Goal: Use online tool/utility: Utilize a website feature to perform a specific function

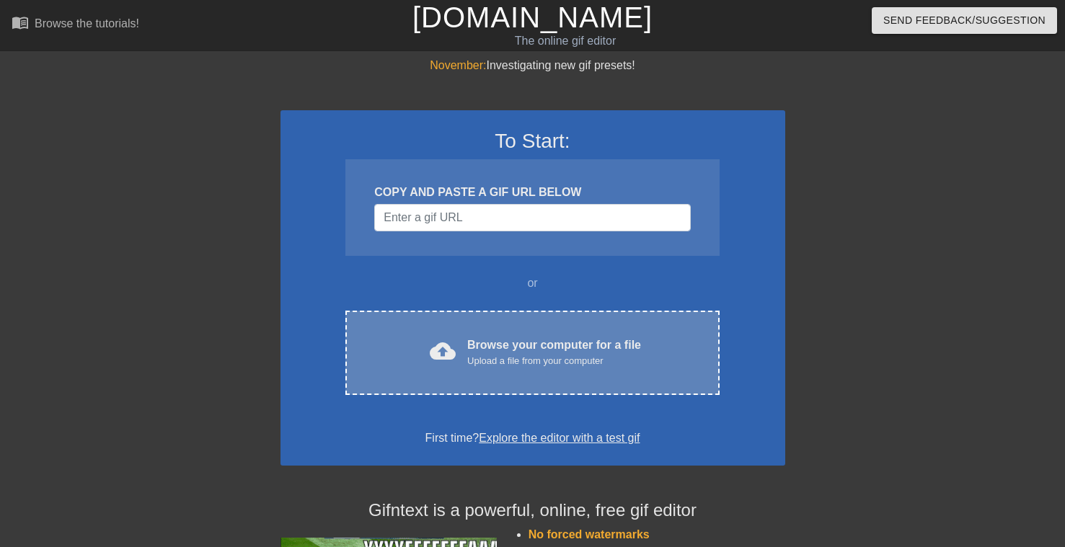
click at [521, 354] on div "Upload a file from your computer" at bounding box center [554, 361] width 174 height 14
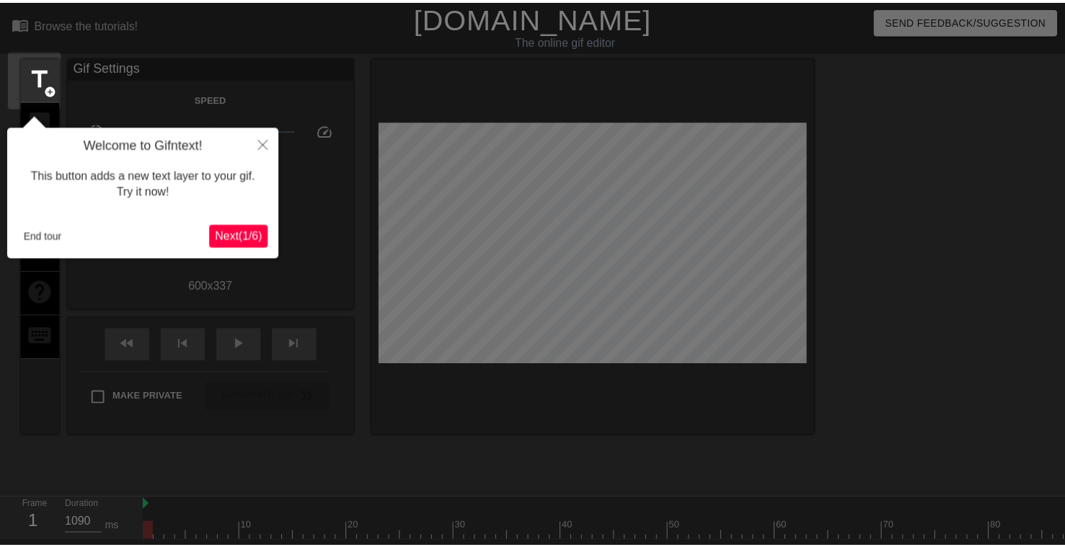
scroll to position [35, 0]
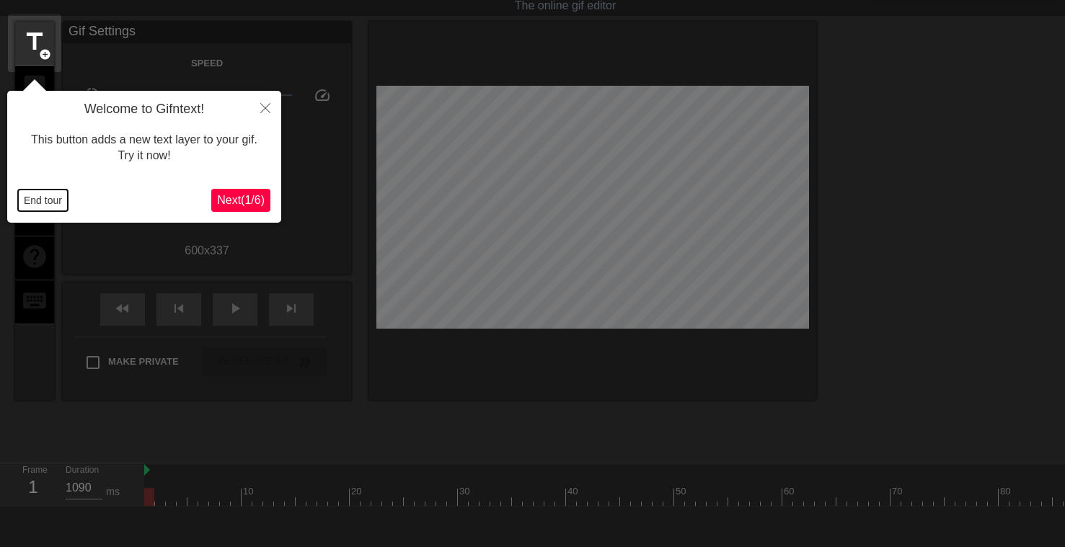
click at [35, 202] on button "End tour" at bounding box center [43, 201] width 50 height 22
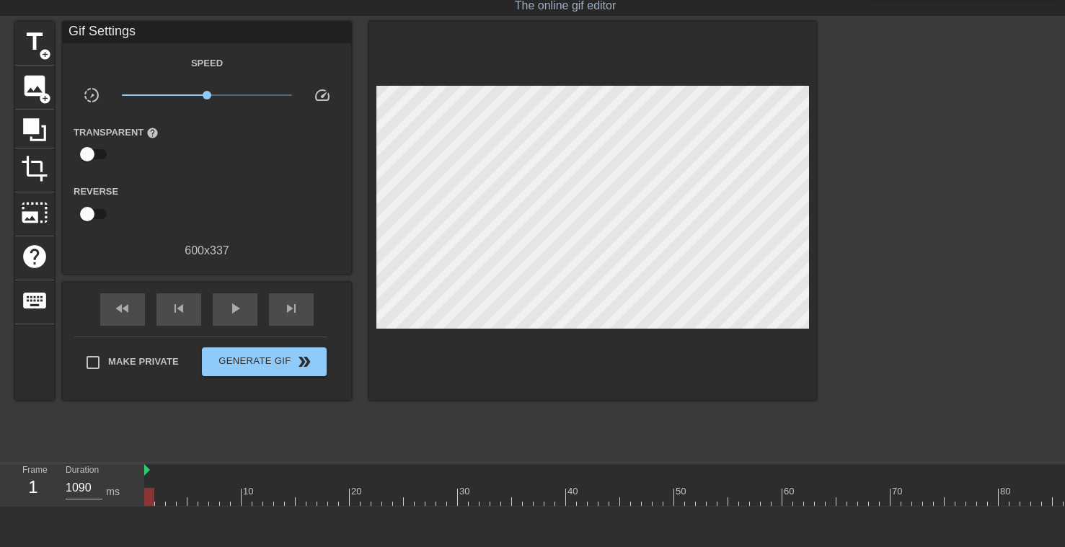
click at [128, 257] on div "600 x 337" at bounding box center [207, 250] width 288 height 17
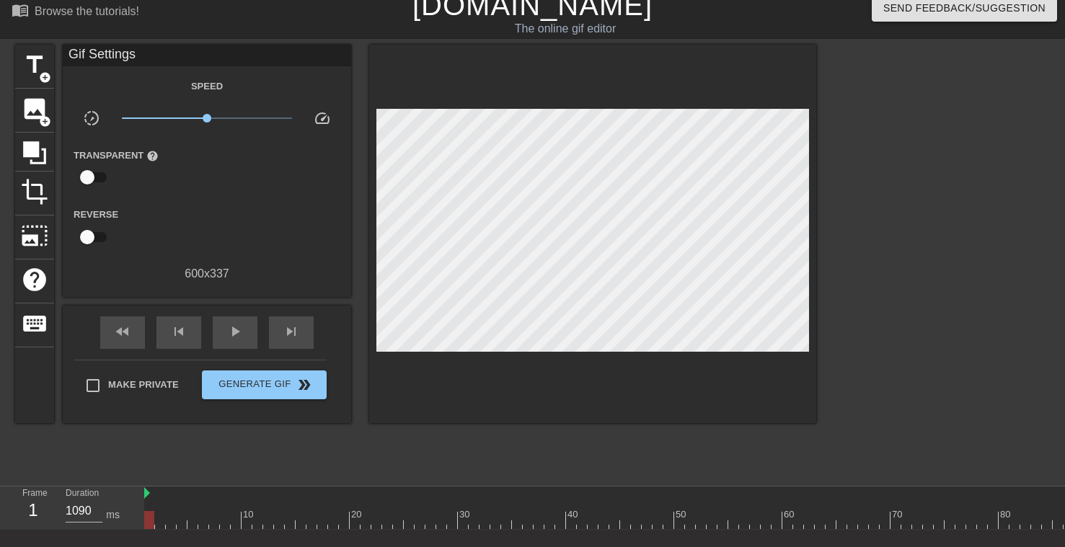
scroll to position [0, 0]
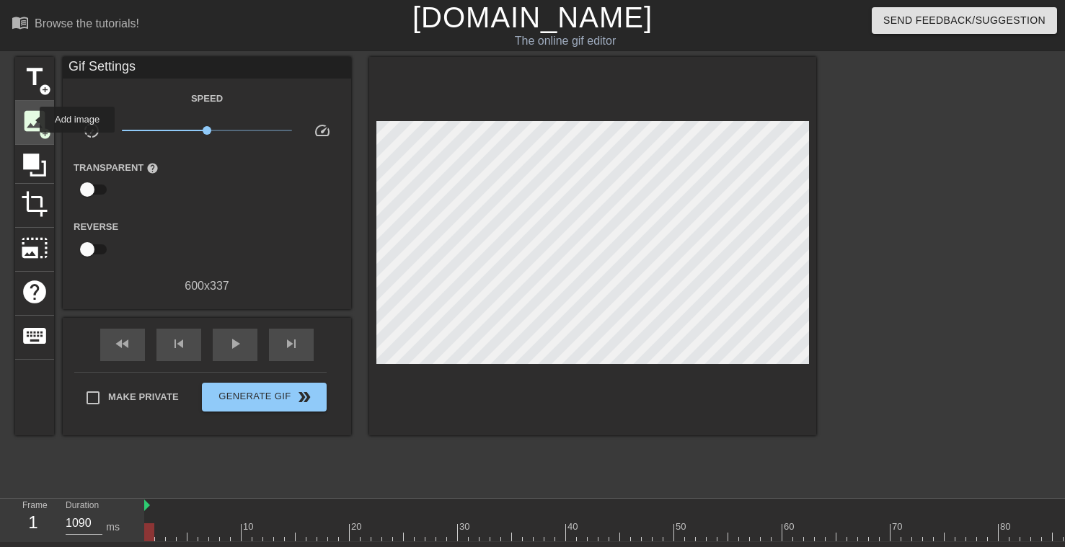
click at [30, 120] on span "image" at bounding box center [34, 120] width 27 height 27
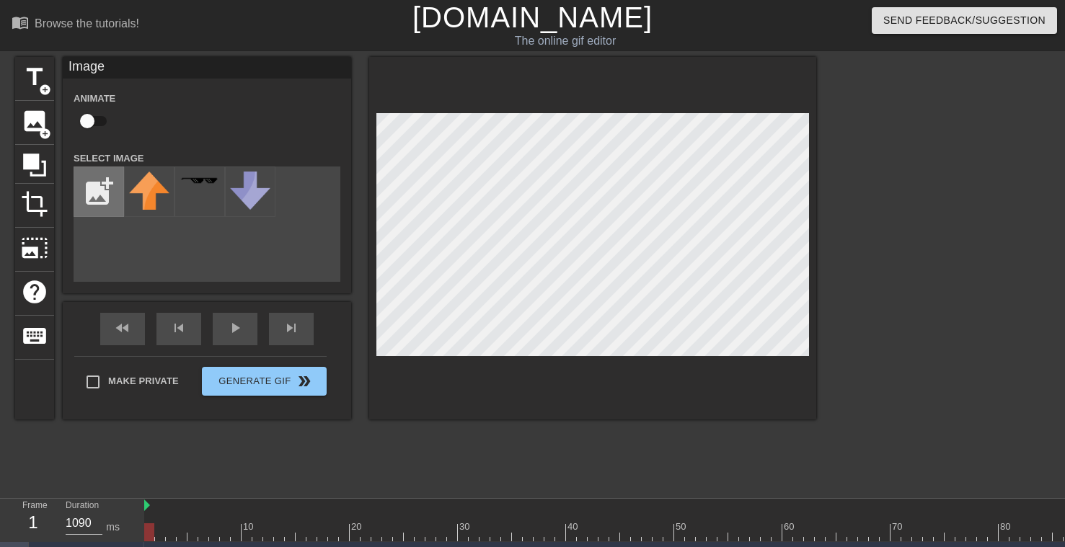
click at [97, 189] on input "file" at bounding box center [98, 191] width 49 height 49
type input "C:\fakepath\Welcon動畫.jpg"
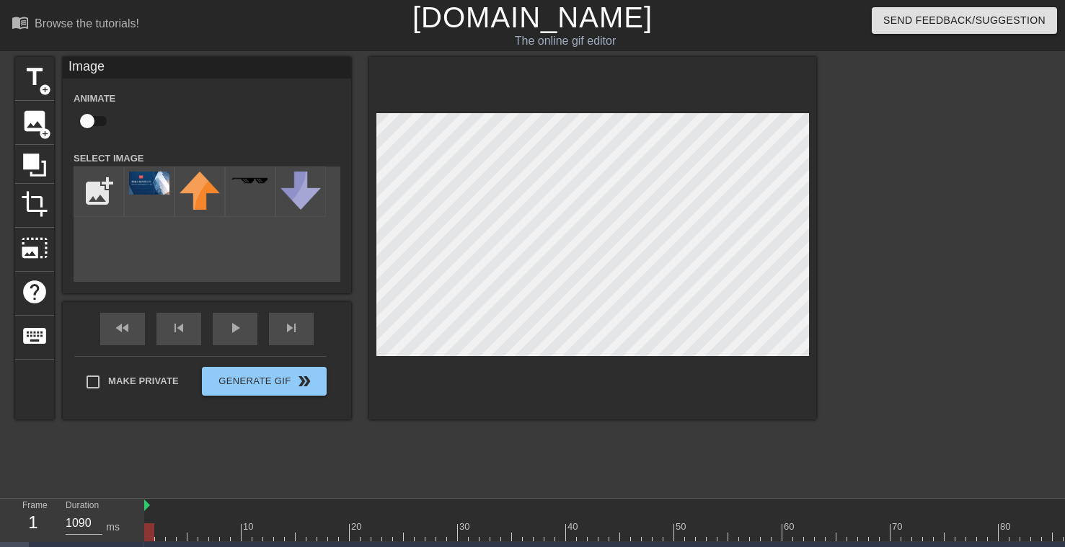
drag, startPoint x: 97, startPoint y: 189, endPoint x: 234, endPoint y: 94, distance: 166.2
click at [234, 94] on div "Animate" at bounding box center [207, 111] width 288 height 45
click at [143, 185] on img at bounding box center [149, 183] width 40 height 23
click at [817, 347] on div "title add_circle image add_circle crop photo_size_select_large help keyboard Im…" at bounding box center [532, 273] width 1065 height 433
click at [808, 111] on div at bounding box center [592, 238] width 447 height 363
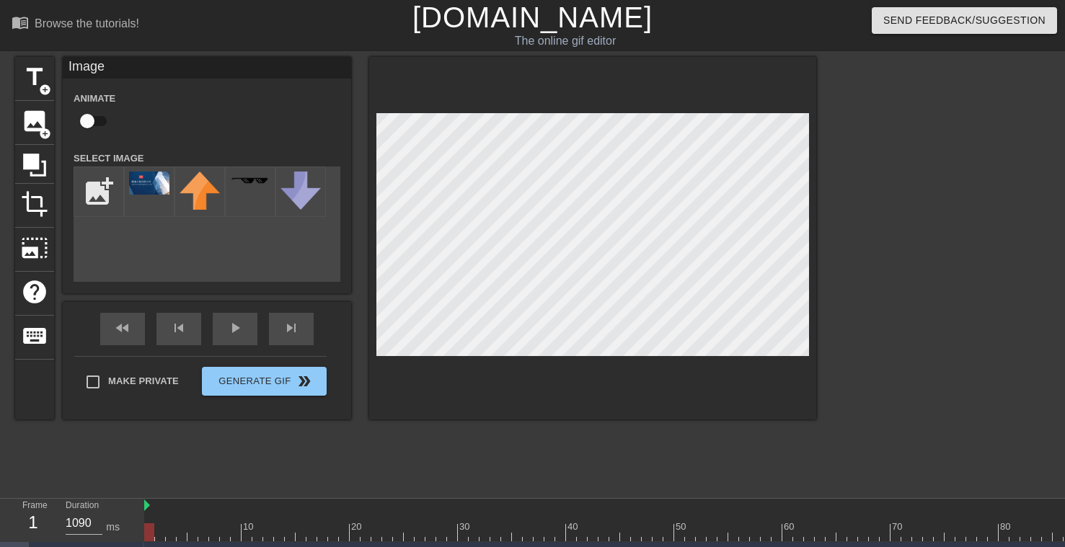
click at [814, 352] on div at bounding box center [592, 238] width 447 height 363
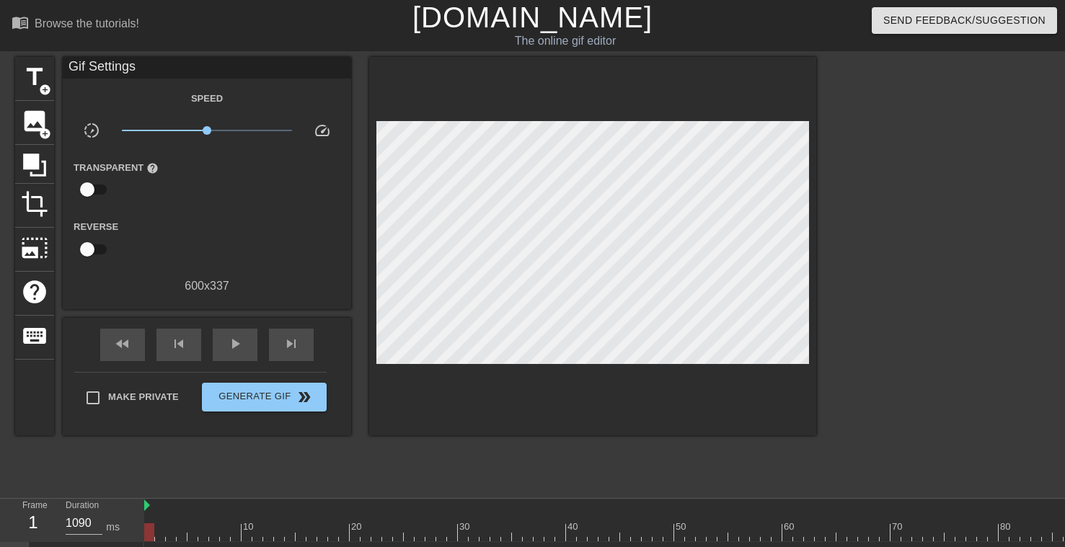
click at [873, 293] on div at bounding box center [941, 273] width 216 height 433
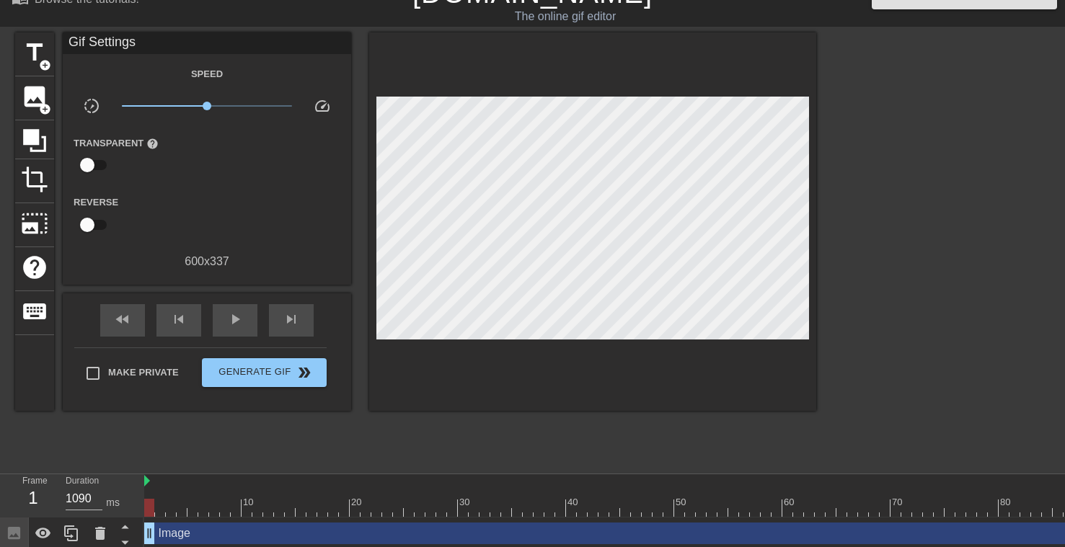
scroll to position [38, 0]
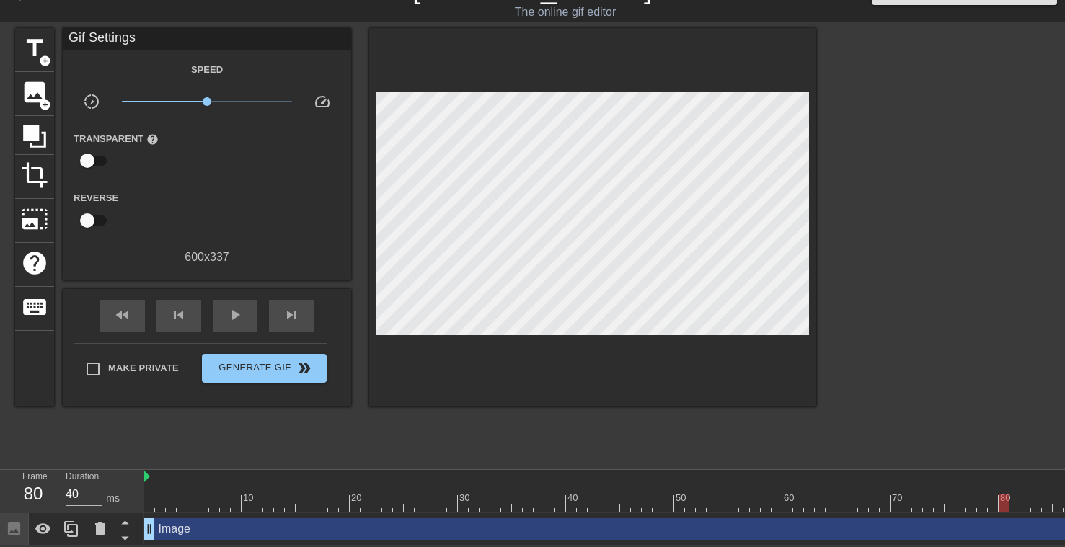
drag, startPoint x: 149, startPoint y: 492, endPoint x: 1007, endPoint y: 487, distance: 858.0
click at [1007, 495] on div at bounding box center [1004, 504] width 10 height 18
drag, startPoint x: 792, startPoint y: 492, endPoint x: 1069, endPoint y: 490, distance: 276.9
click at [1065, 491] on html "menu_book Browse the tutorials! [DOMAIN_NAME] The online gif editor Send Feedba…" at bounding box center [532, 258] width 1065 height 575
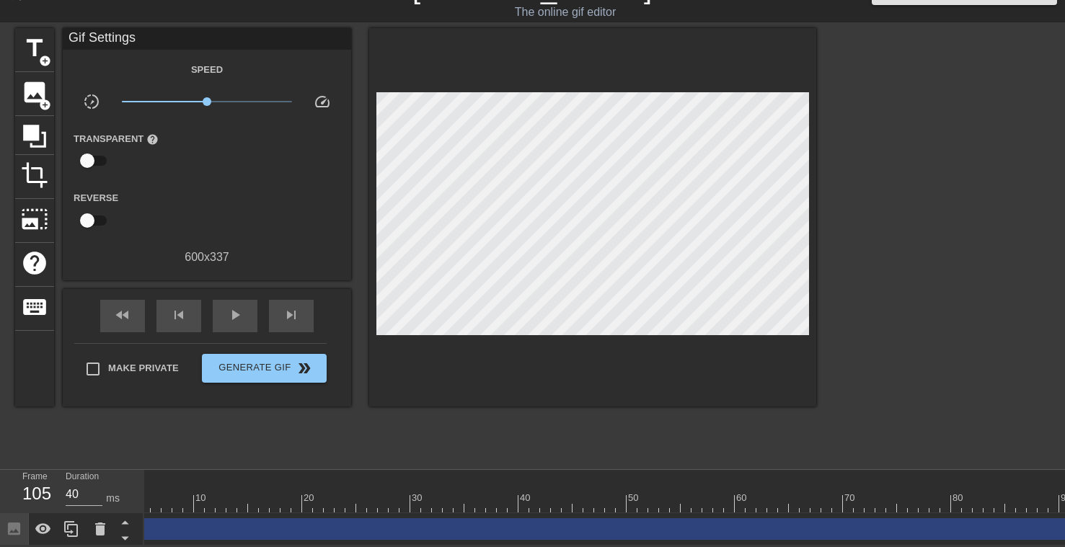
scroll to position [0, 0]
drag, startPoint x: 147, startPoint y: 466, endPoint x: 71, endPoint y: 465, distance: 76.4
click at [71, 470] on div "Frame 105 Duration 40 ms 10 20 30 40 50 60 70 80 90 100 Image drag_handle drag_…" at bounding box center [532, 508] width 1065 height 76
drag, startPoint x: 150, startPoint y: 526, endPoint x: 87, endPoint y: 515, distance: 64.4
click at [105, 515] on div "Frame 1 Duration 1090 ms 10 20 30 40 50 60 70 80 90 100 Image drag_handle drag_…" at bounding box center [532, 508] width 1065 height 76
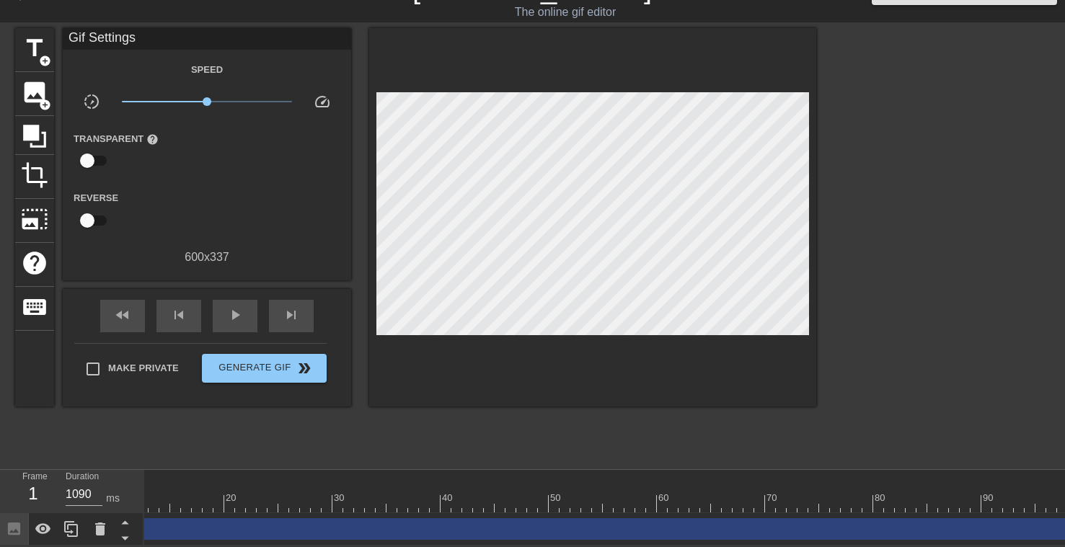
scroll to position [0, 208]
click at [1038, 525] on div "Image drag_handle drag_handle" at bounding box center [505, 529] width 1136 height 22
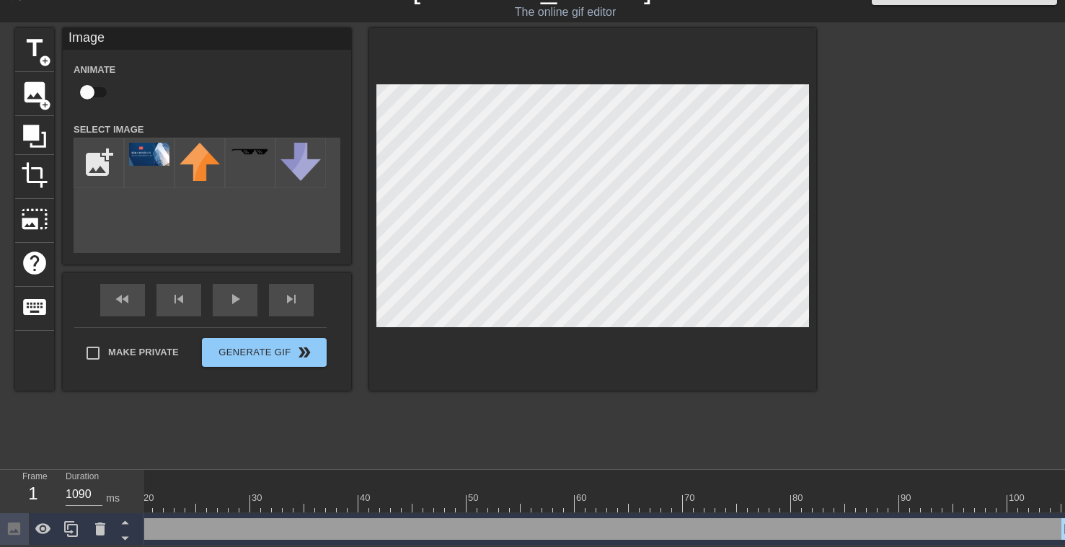
click at [999, 518] on div "Image drag_handle drag_handle" at bounding box center [505, 529] width 1136 height 22
click at [1032, 518] on div "Image drag_handle drag_handle" at bounding box center [505, 529] width 1136 height 22
click at [957, 495] on div at bounding box center [505, 504] width 1136 height 18
drag, startPoint x: 957, startPoint y: 497, endPoint x: 1081, endPoint y: 497, distance: 124.0
click at [1065, 497] on html "menu_book Browse the tutorials! [DOMAIN_NAME] The online gif editor Send Feedba…" at bounding box center [532, 258] width 1065 height 575
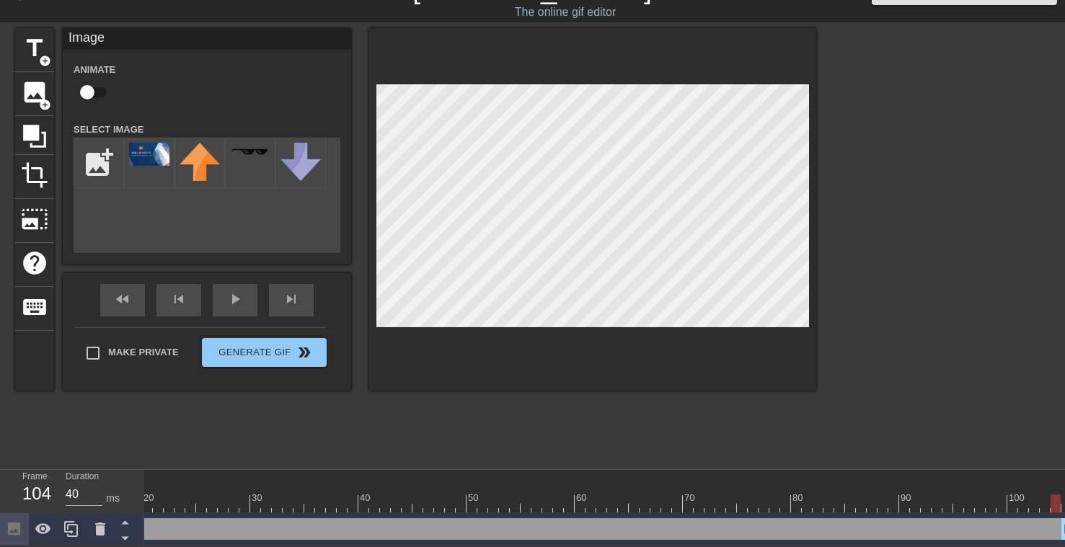
click at [1061, 495] on div at bounding box center [505, 504] width 1136 height 18
click at [1058, 521] on div "Image drag_handle drag_handle" at bounding box center [505, 529] width 1136 height 22
click at [382, 521] on div "Image drag_handle drag_handle" at bounding box center [505, 529] width 1136 height 22
drag, startPoint x: 1045, startPoint y: 495, endPoint x: 1062, endPoint y: 496, distance: 16.6
click at [1062, 496] on div at bounding box center [1066, 504] width 10 height 18
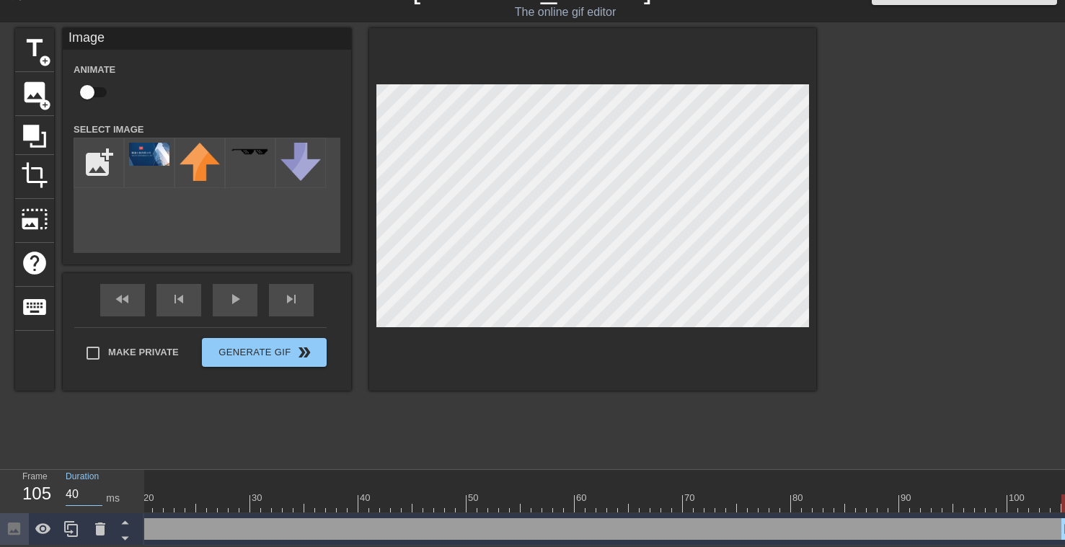
click at [74, 487] on input "40" at bounding box center [84, 494] width 37 height 23
click at [78, 485] on input "40" at bounding box center [84, 494] width 37 height 23
drag, startPoint x: 77, startPoint y: 480, endPoint x: 63, endPoint y: 480, distance: 14.4
click at [63, 480] on div "Duration 40 ms" at bounding box center [98, 491] width 87 height 42
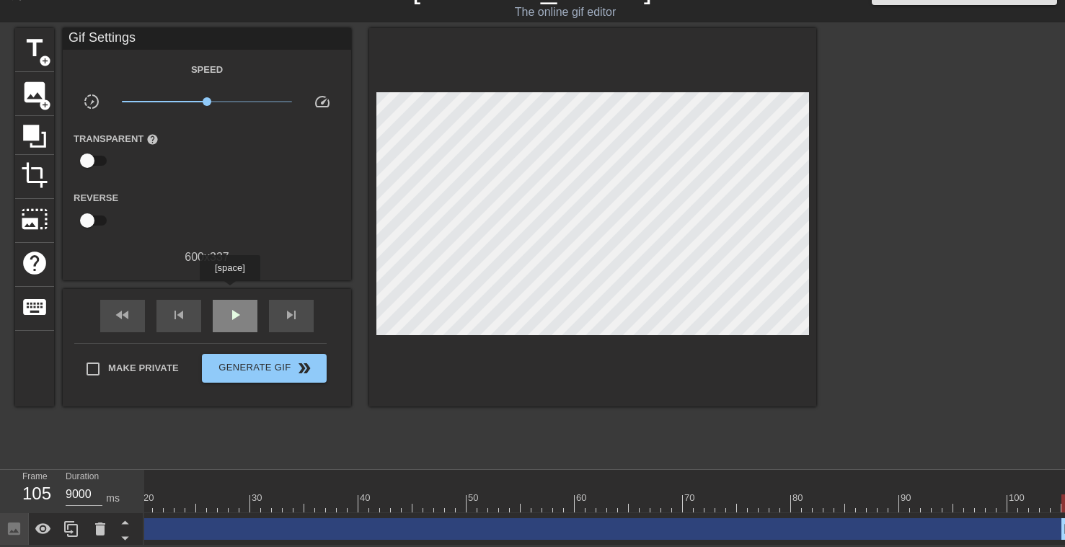
click at [229, 300] on div "play_arrow" at bounding box center [235, 316] width 45 height 32
drag, startPoint x: 148, startPoint y: 519, endPoint x: 143, endPoint y: 501, distance: 18.7
click at [143, 501] on div "Frame 1 Duration 1090 ms 10 20 30 40 50 60 70 80 90 100 Image drag_handle drag_…" at bounding box center [532, 508] width 1065 height 76
click at [175, 521] on div "Image drag_handle drag_handle" at bounding box center [712, 529] width 1136 height 22
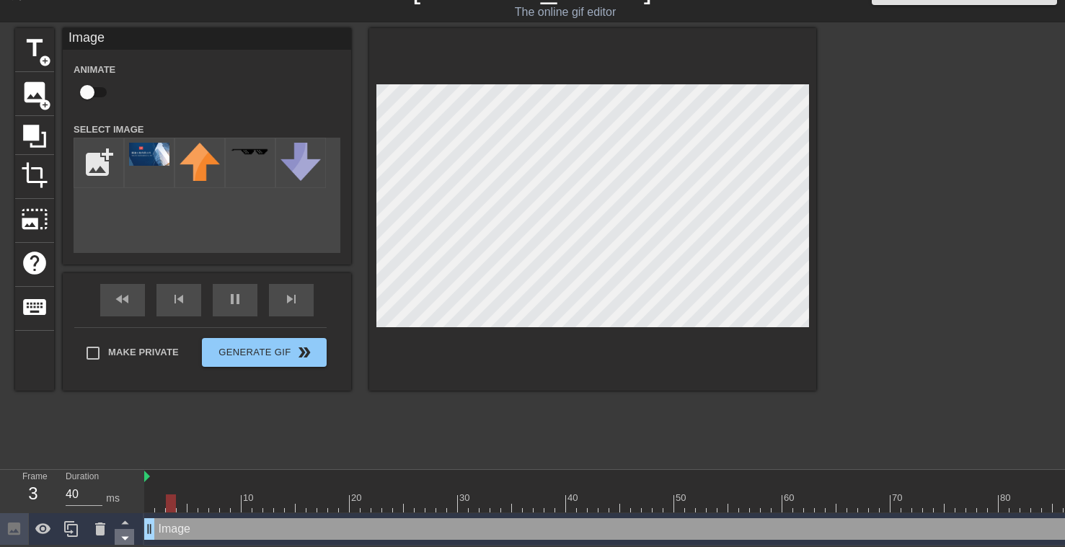
click at [121, 537] on icon at bounding box center [125, 538] width 18 height 18
click at [123, 518] on icon at bounding box center [125, 522] width 18 height 18
click at [123, 531] on icon at bounding box center [125, 538] width 18 height 18
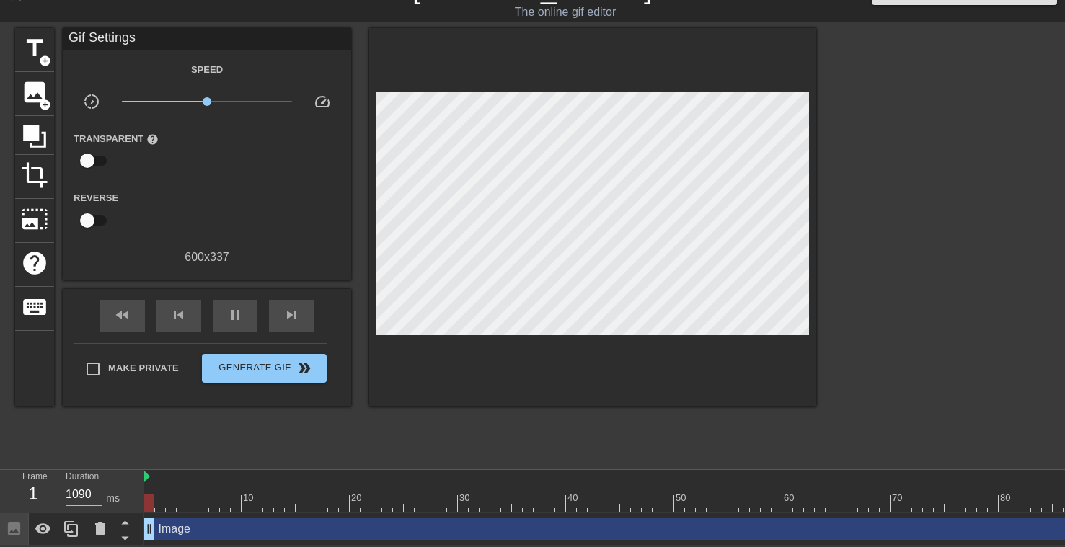
click at [14, 523] on icon at bounding box center [14, 529] width 12 height 12
click at [127, 537] on icon at bounding box center [124, 539] width 7 height 4
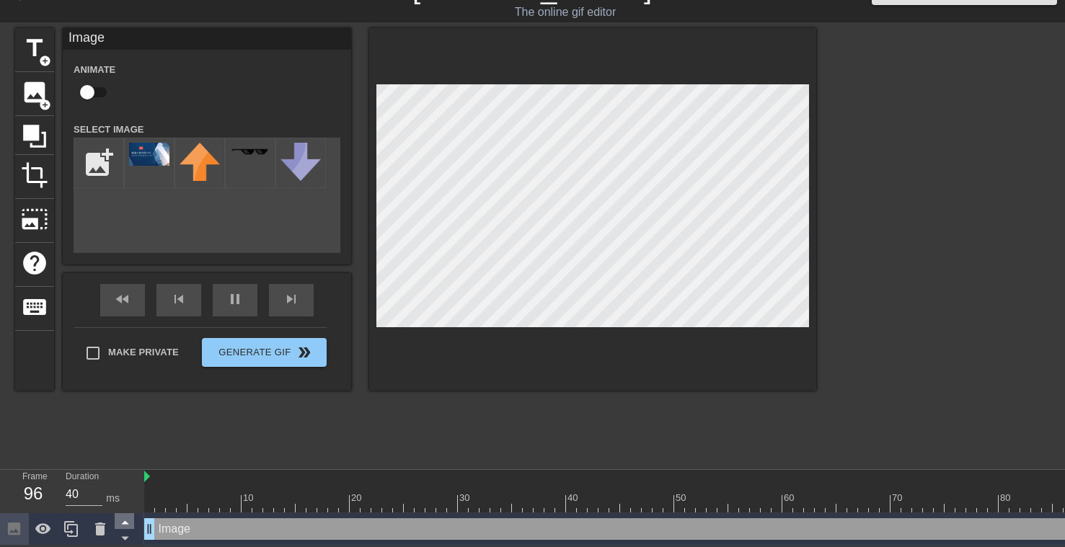
click at [125, 521] on icon at bounding box center [124, 523] width 7 height 4
click at [124, 537] on icon at bounding box center [124, 539] width 7 height 4
click at [123, 521] on icon at bounding box center [124, 523] width 7 height 4
click at [123, 536] on icon at bounding box center [125, 538] width 18 height 18
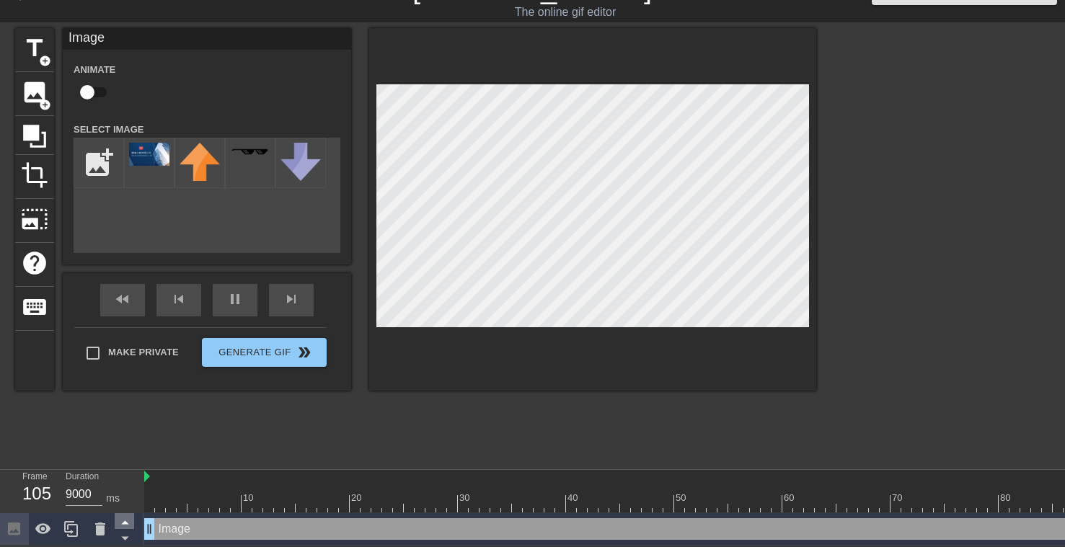
click at [124, 518] on icon at bounding box center [125, 522] width 18 height 18
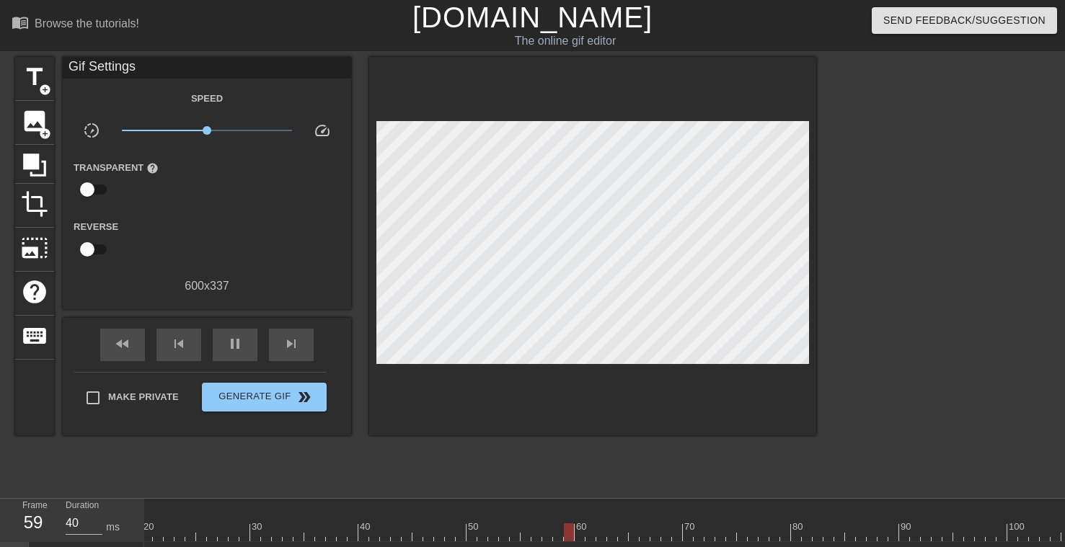
click at [203, 282] on div "600 x 337" at bounding box center [207, 286] width 288 height 17
click at [36, 252] on span "photo_size_select_large" at bounding box center [34, 247] width 27 height 27
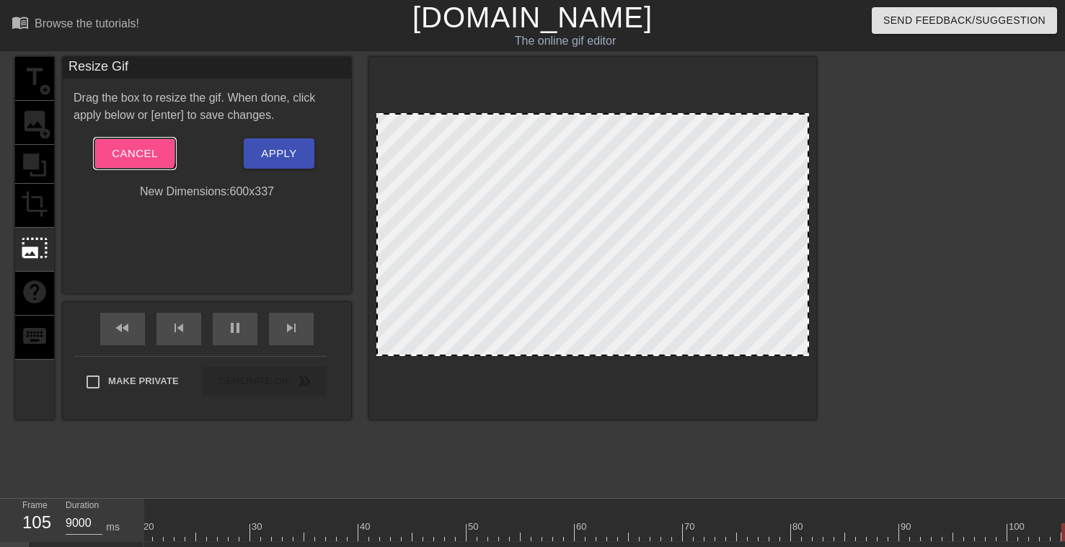
click at [125, 145] on span "Cancel" at bounding box center [134, 153] width 45 height 19
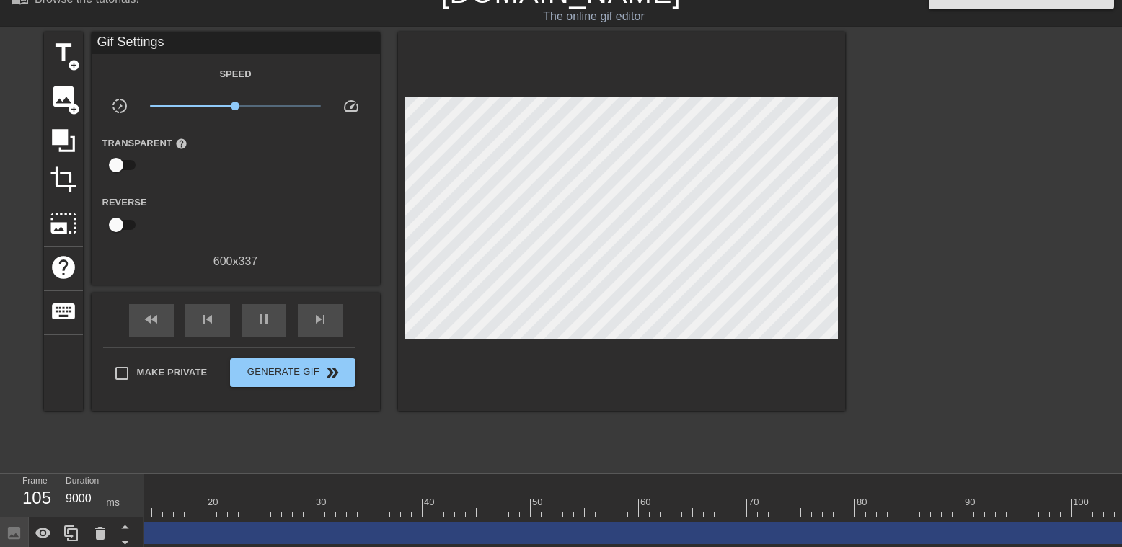
scroll to position [38, 0]
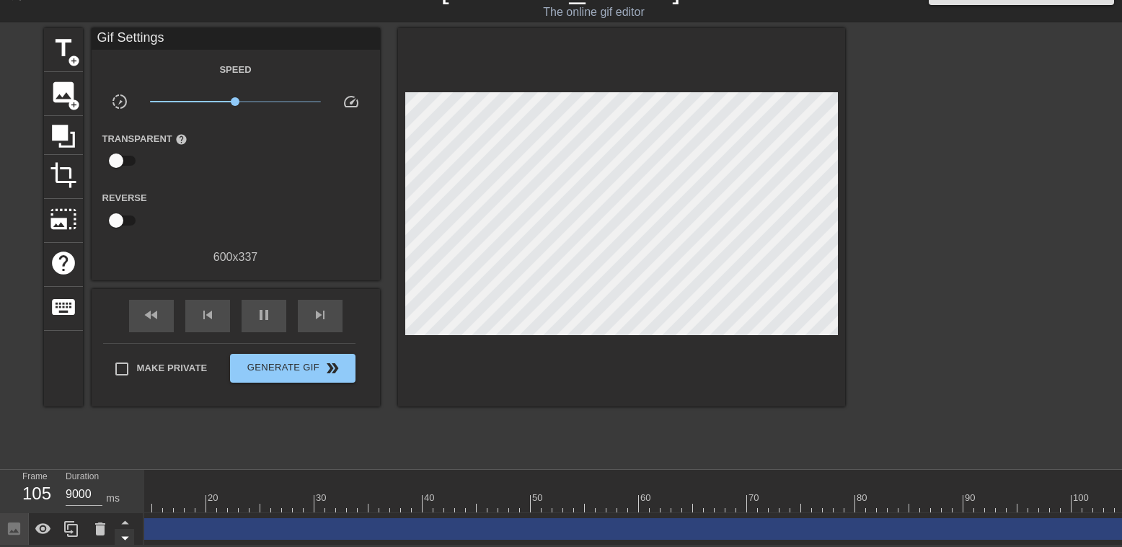
click at [124, 537] on icon at bounding box center [124, 539] width 7 height 4
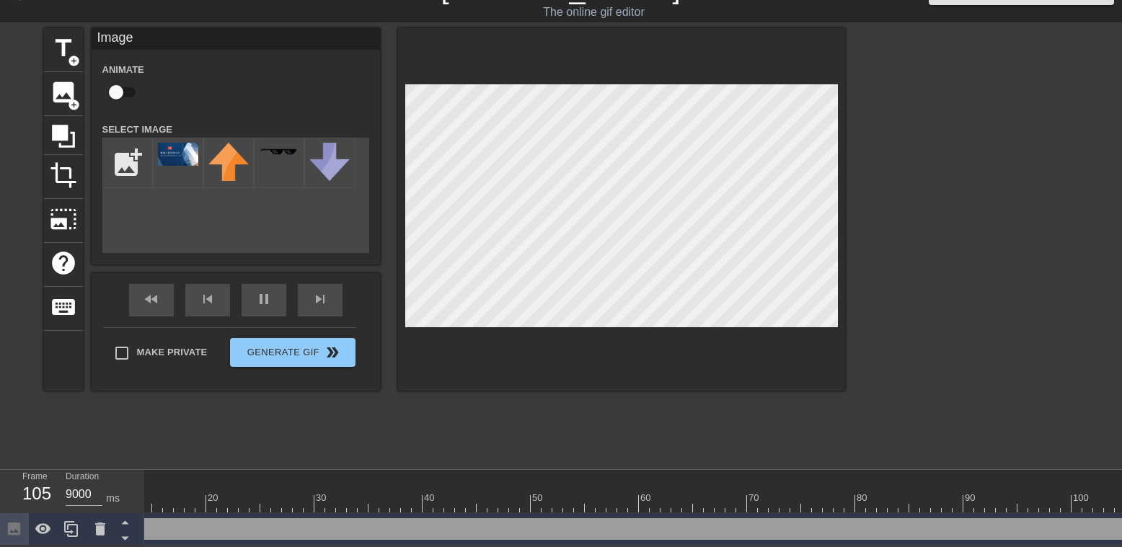
click at [162, 519] on div "Image drag_handle drag_handle" at bounding box center [569, 529] width 1136 height 22
click at [126, 521] on icon at bounding box center [124, 523] width 7 height 4
click at [126, 537] on icon at bounding box center [124, 539] width 7 height 4
click at [126, 521] on icon at bounding box center [124, 523] width 7 height 4
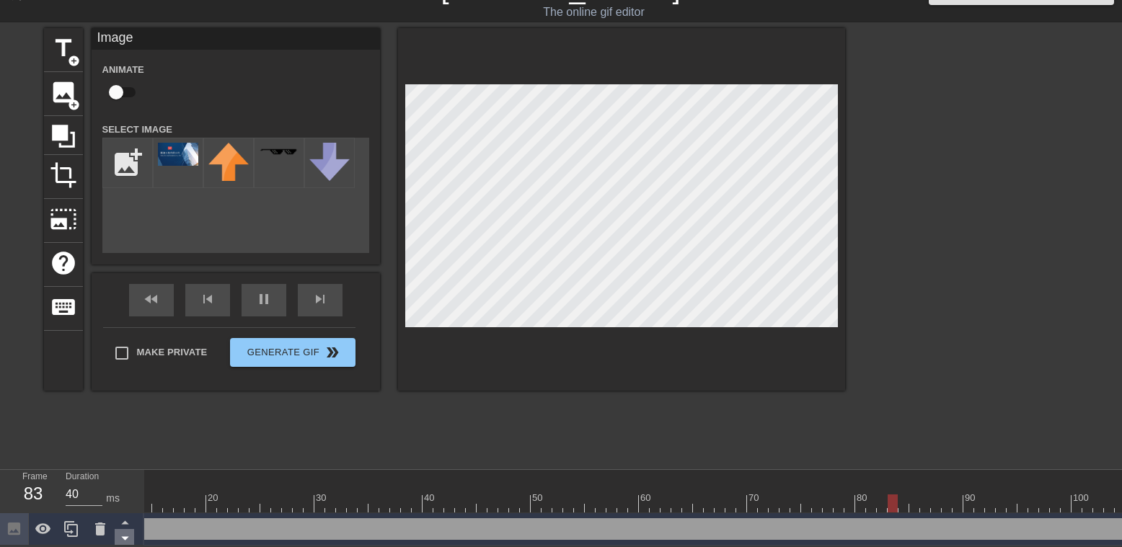
click at [125, 533] on icon at bounding box center [125, 538] width 18 height 18
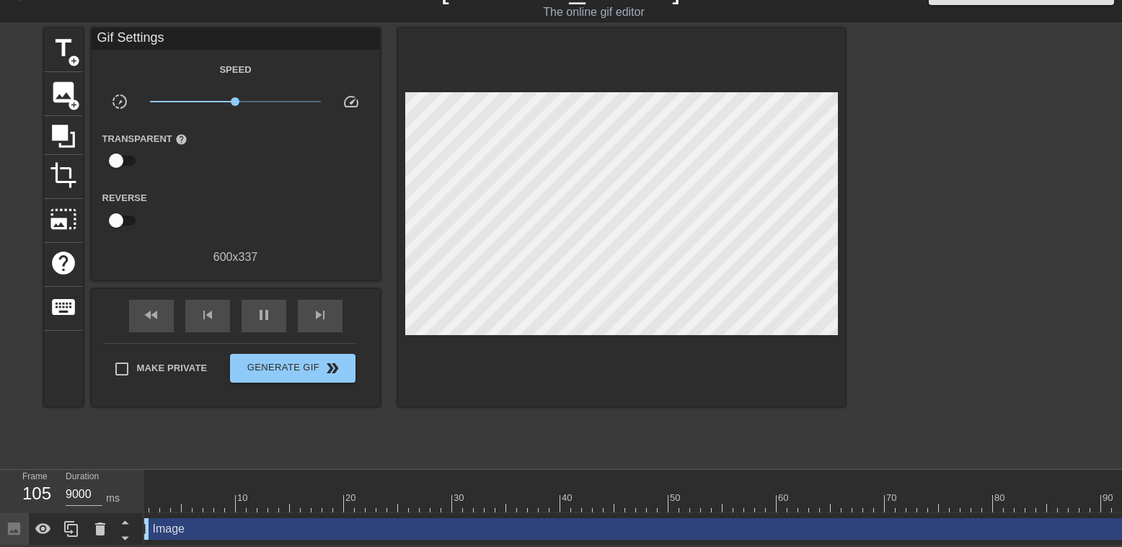
scroll to position [0, 0]
click at [125, 533] on icon at bounding box center [125, 538] width 18 height 18
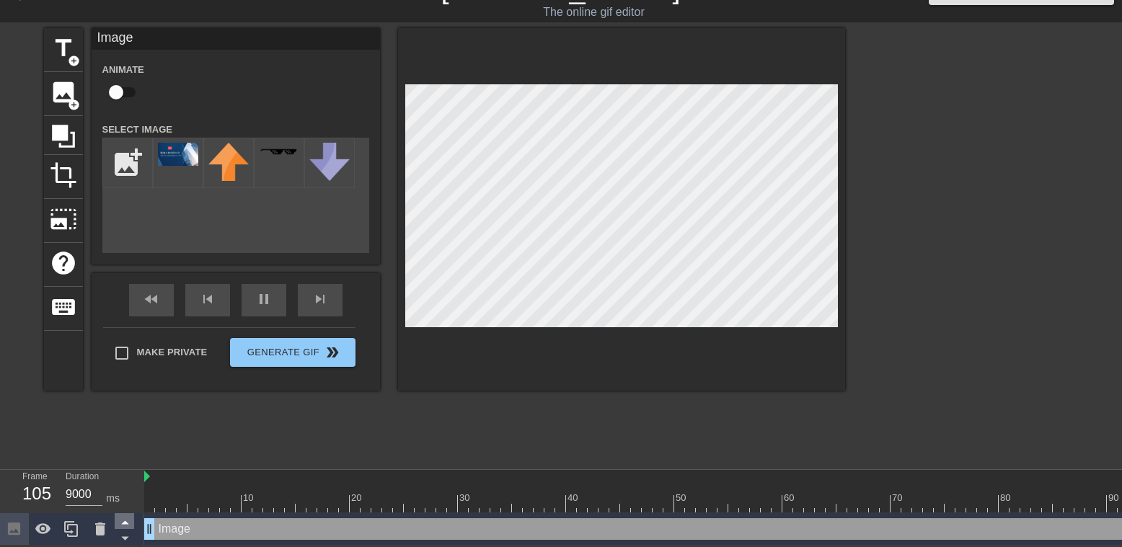
click at [124, 521] on icon at bounding box center [124, 523] width 7 height 4
click at [122, 529] on icon at bounding box center [125, 538] width 18 height 18
click at [125, 521] on icon at bounding box center [124, 523] width 7 height 4
click at [125, 529] on icon at bounding box center [125, 538] width 18 height 18
click at [224, 521] on div "Image drag_handle drag_handle" at bounding box center [712, 529] width 1136 height 22
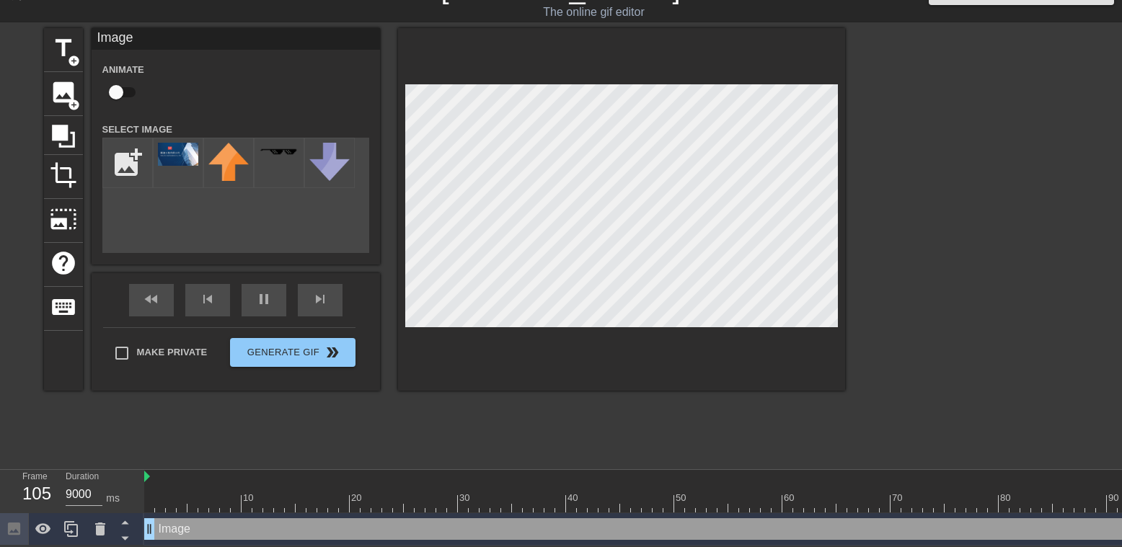
click at [195, 524] on div "Image drag_handle drag_handle" at bounding box center [712, 529] width 1136 height 22
click at [124, 537] on icon at bounding box center [124, 539] width 7 height 4
click at [123, 517] on icon at bounding box center [125, 522] width 18 height 18
click at [128, 521] on icon at bounding box center [124, 523] width 7 height 4
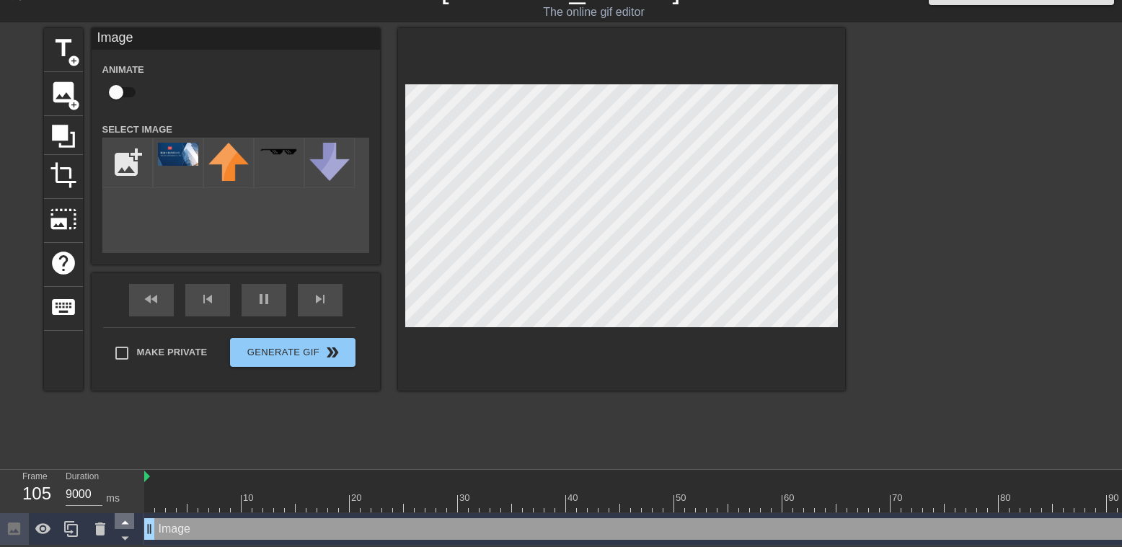
click at [128, 521] on icon at bounding box center [124, 523] width 7 height 4
click at [128, 529] on icon at bounding box center [125, 538] width 18 height 18
click at [128, 513] on icon at bounding box center [125, 522] width 18 height 18
click at [130, 533] on icon at bounding box center [125, 538] width 18 height 18
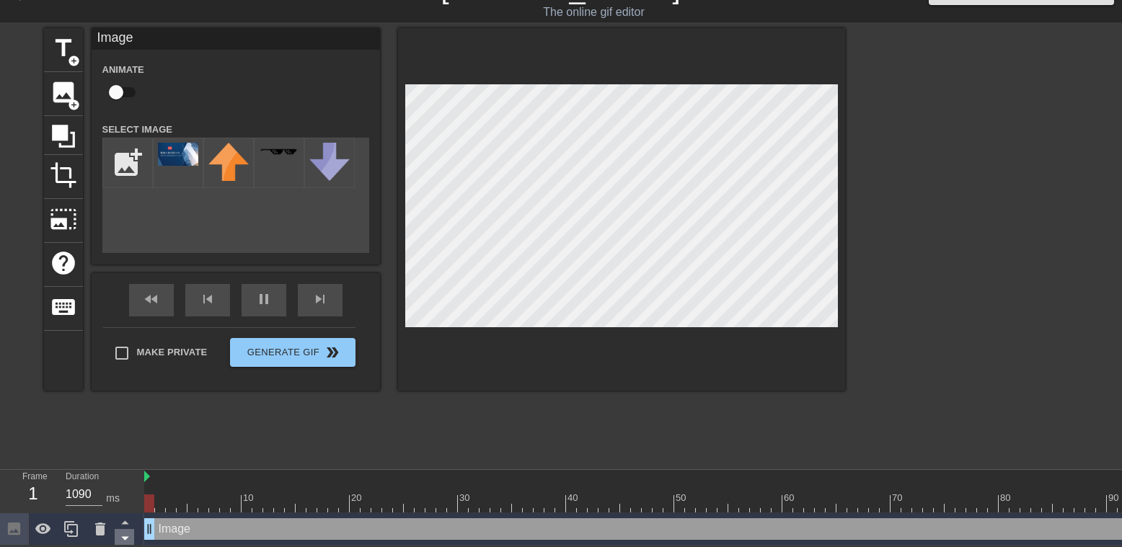
click at [130, 532] on icon at bounding box center [125, 538] width 18 height 18
click at [125, 521] on icon at bounding box center [124, 523] width 7 height 4
click at [127, 521] on icon at bounding box center [124, 523] width 7 height 4
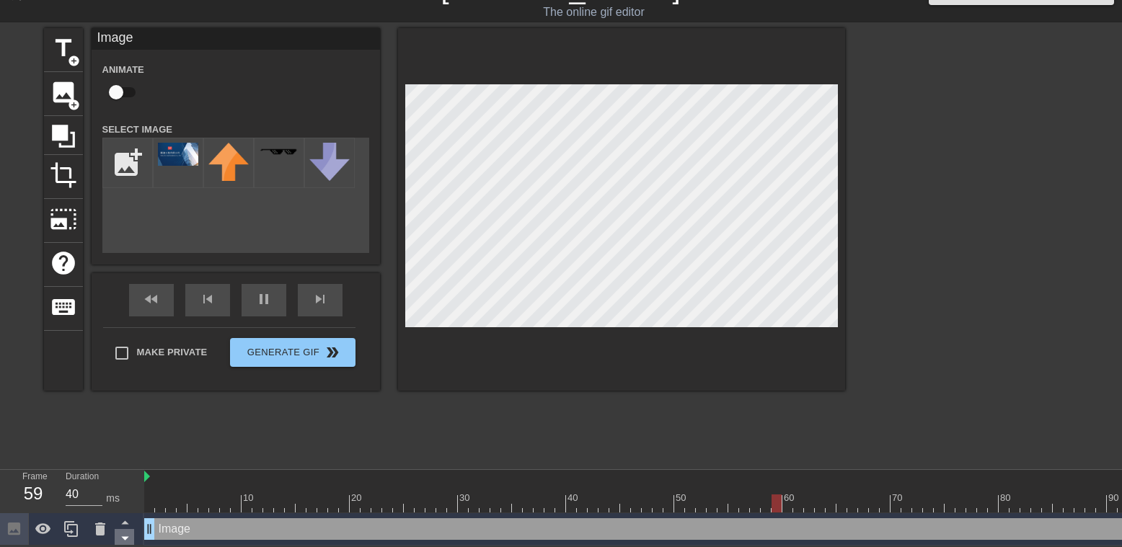
click at [125, 533] on icon at bounding box center [125, 538] width 18 height 18
click at [172, 521] on div "Image drag_handle drag_handle" at bounding box center [712, 529] width 1136 height 22
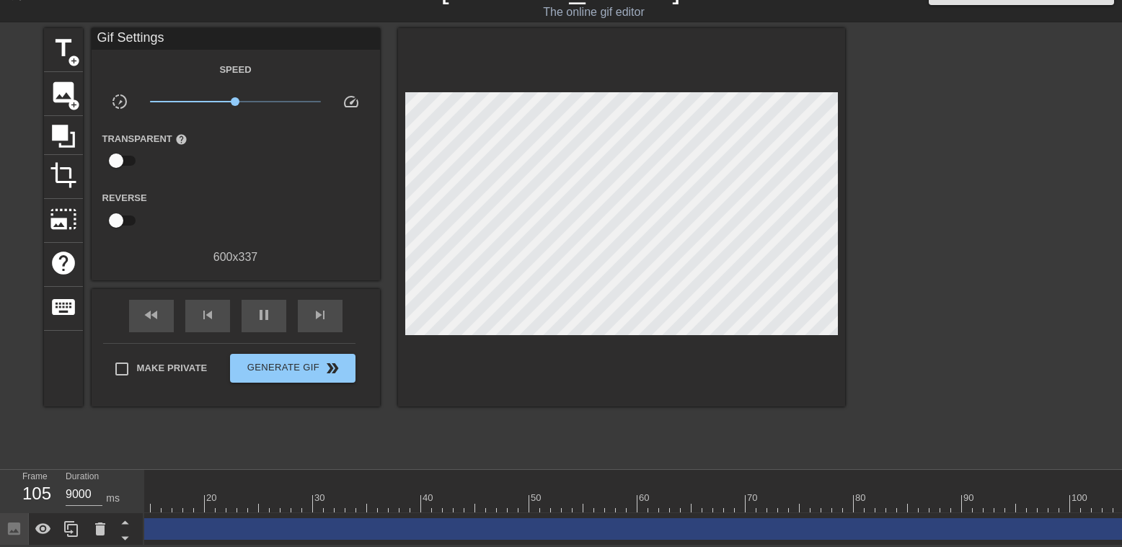
scroll to position [0, 151]
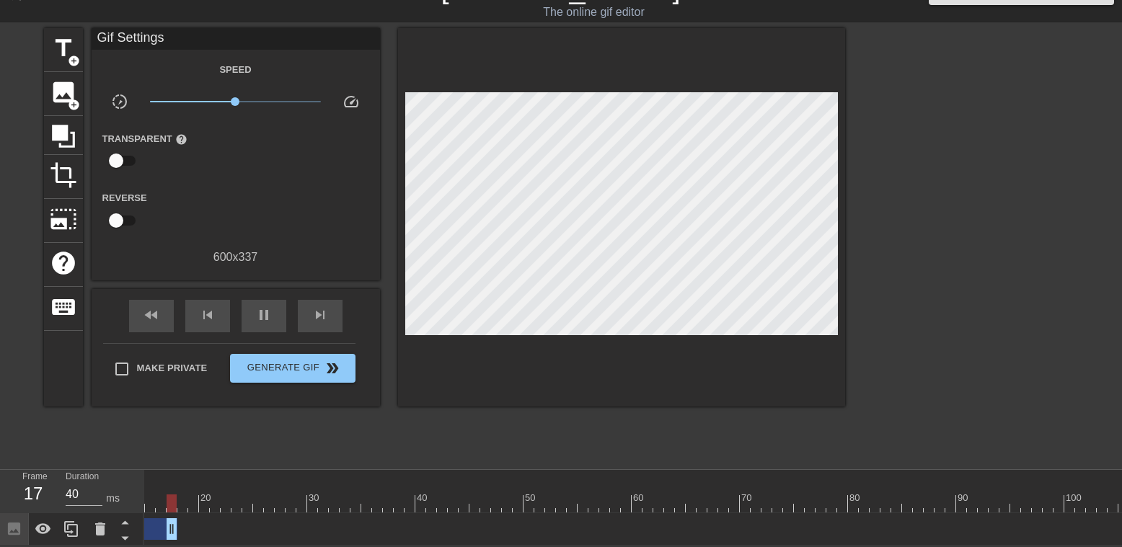
drag, startPoint x: 1120, startPoint y: 517, endPoint x: 164, endPoint y: 548, distance: 956.5
click at [164, 546] on html "menu_book Browse the tutorials! [DOMAIN_NAME] The online gif editor Send Feedba…" at bounding box center [561, 258] width 1122 height 575
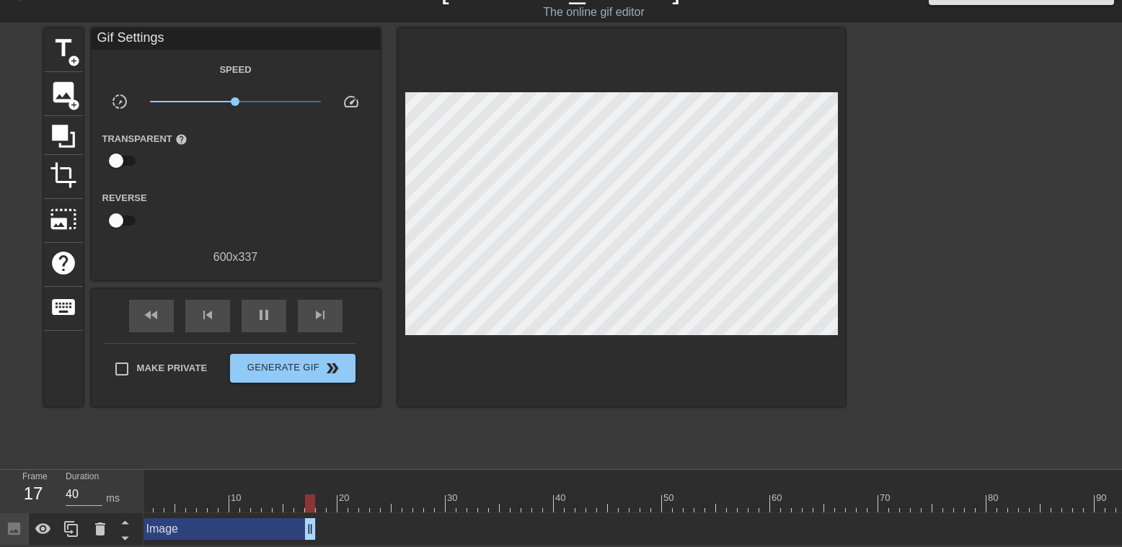
scroll to position [0, 0]
drag, startPoint x: 322, startPoint y: 517, endPoint x: 239, endPoint y: 519, distance: 83.7
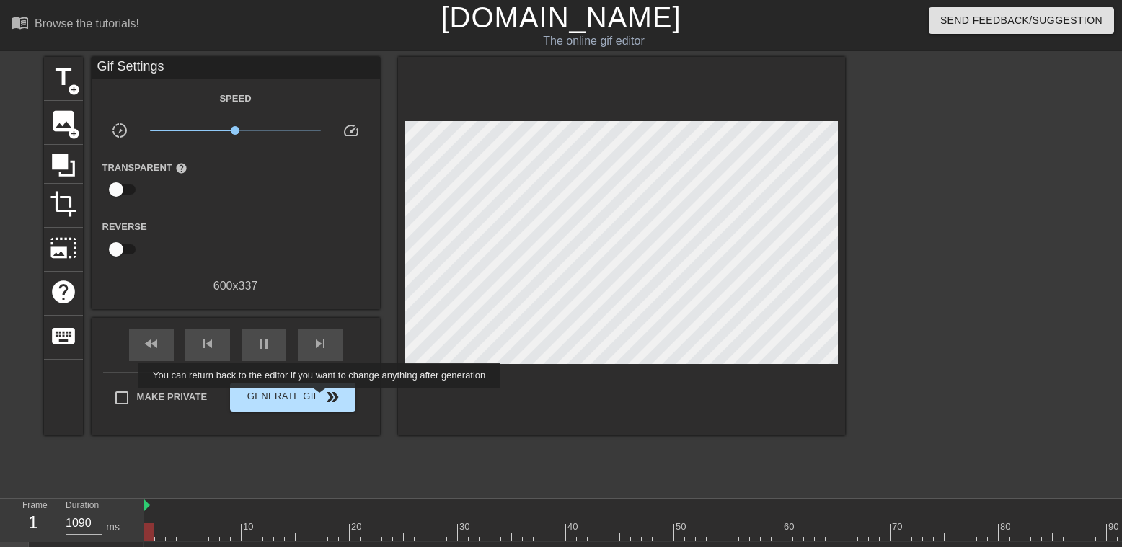
type input "40"
click at [324, 399] on span "double_arrow" at bounding box center [332, 397] width 17 height 17
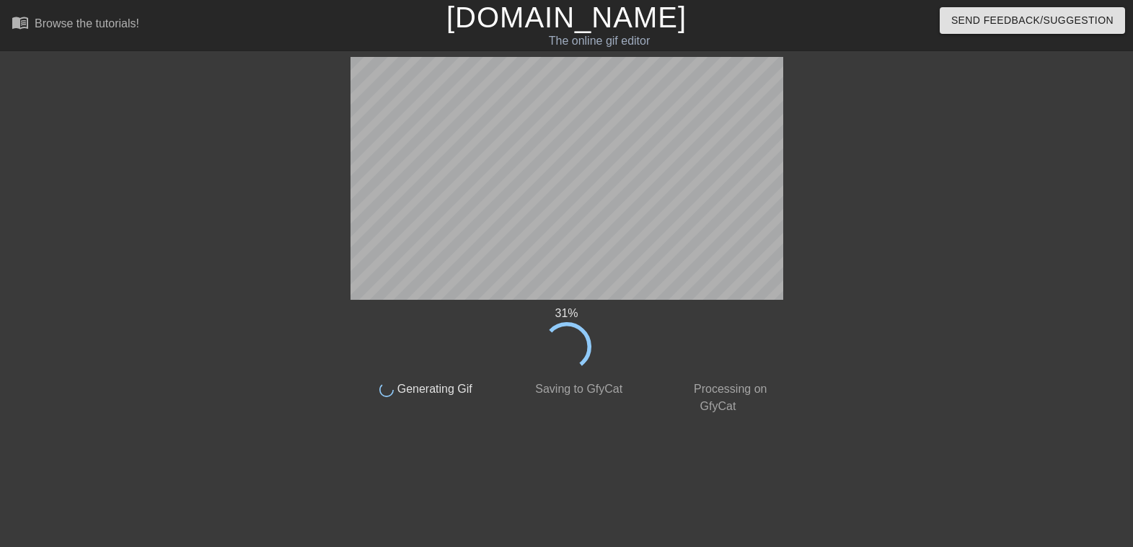
click at [312, 21] on div "menu_book Browse the tutorials!" at bounding box center [193, 25] width 363 height 50
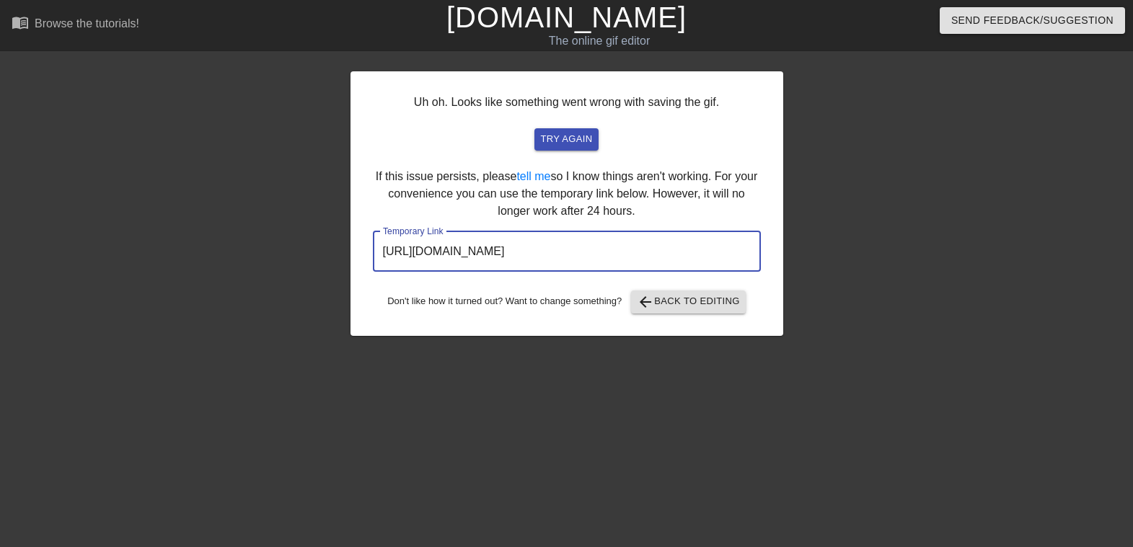
drag, startPoint x: 693, startPoint y: 246, endPoint x: 369, endPoint y: 244, distance: 323.7
click at [369, 244] on div "Uh oh. Looks like something went wrong with saving the gif. try again If this i…" at bounding box center [566, 203] width 433 height 265
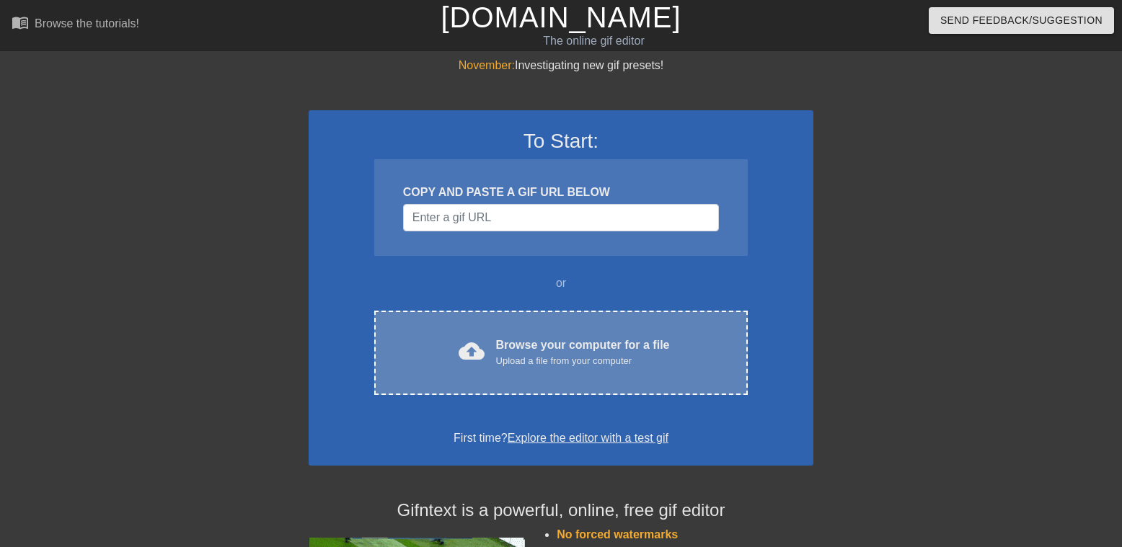
click at [575, 361] on div "Upload a file from your computer" at bounding box center [583, 361] width 174 height 14
click at [540, 348] on div "Browse your computer for a file Upload a file from your computer" at bounding box center [583, 353] width 174 height 32
